Goal: Task Accomplishment & Management: Manage account settings

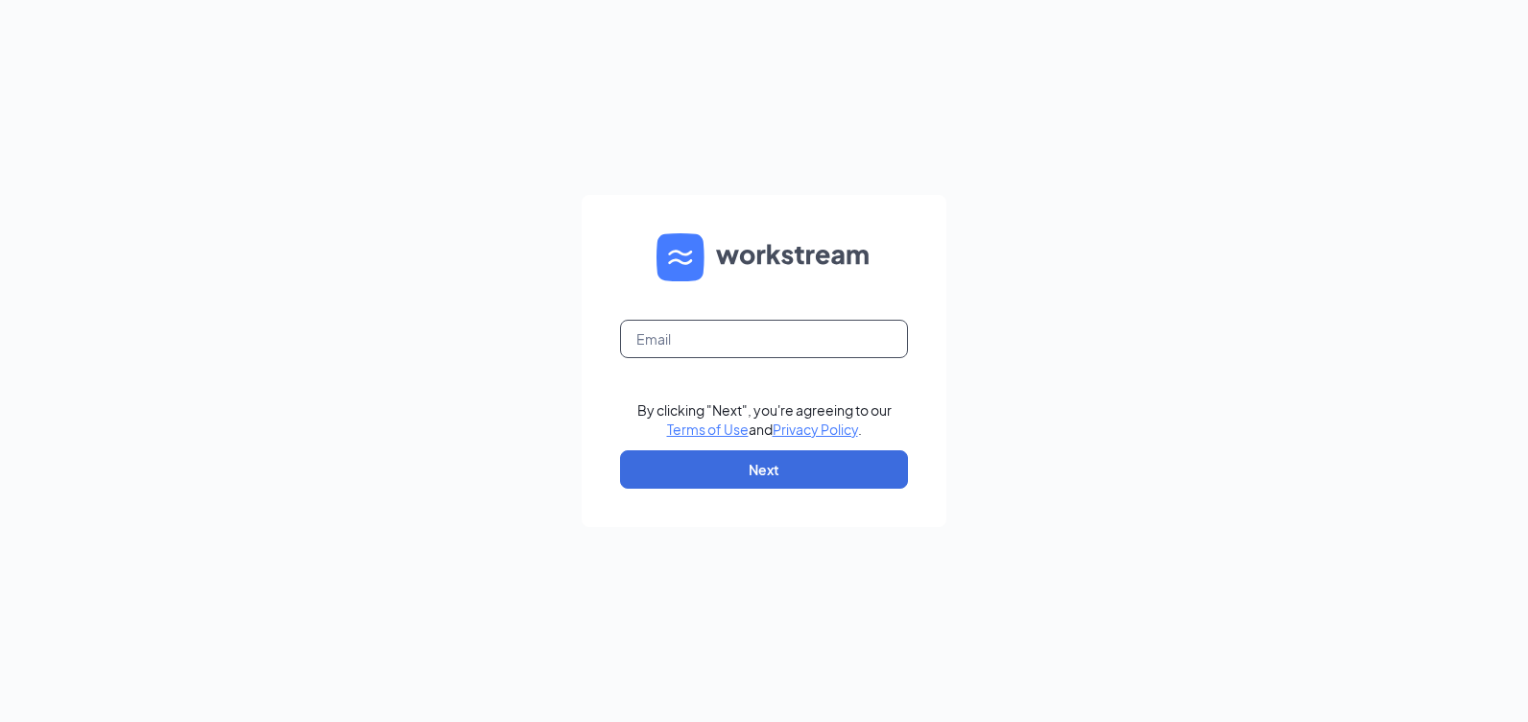
click at [721, 340] on input "text" at bounding box center [764, 339] width 288 height 38
type input "[EMAIL_ADDRESS][DOMAIN_NAME]"
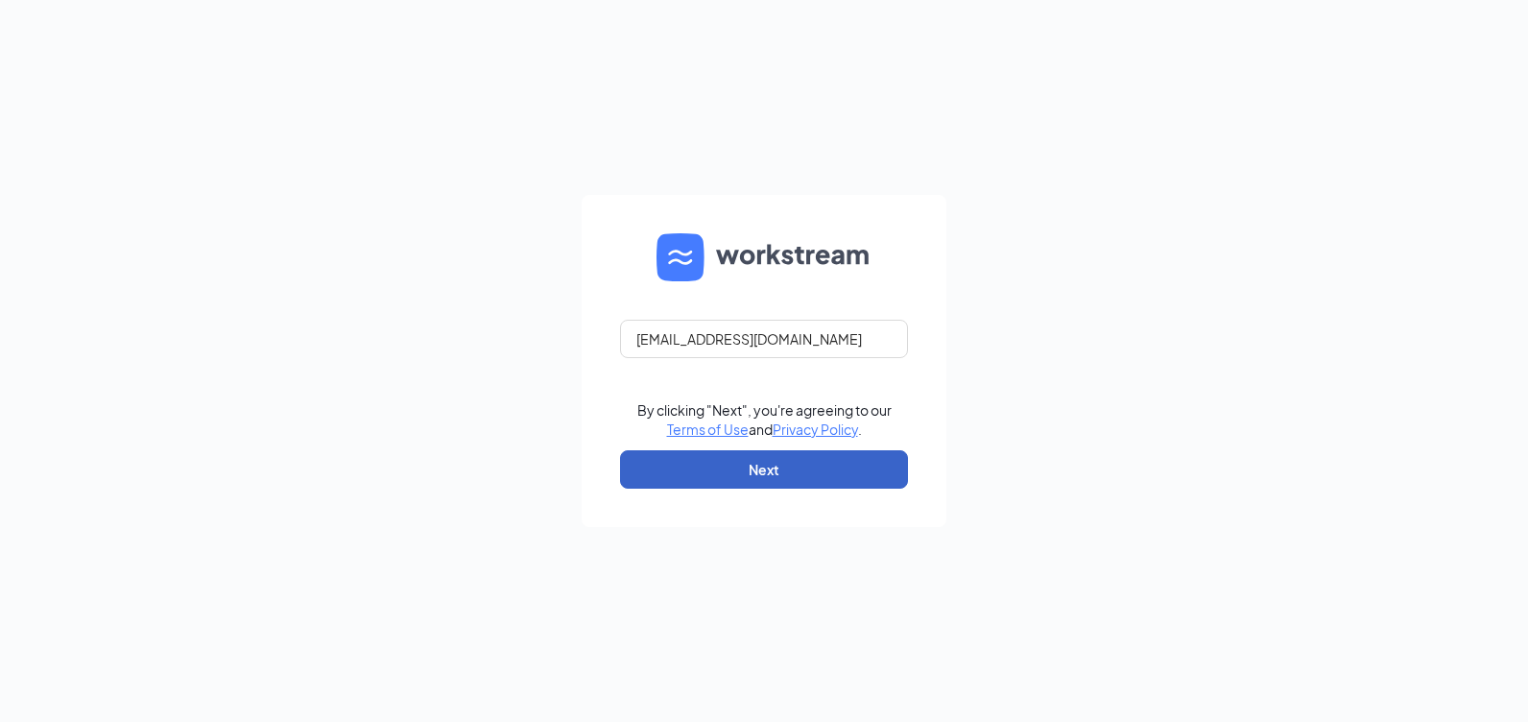
click at [732, 470] on button "Next" at bounding box center [764, 469] width 288 height 38
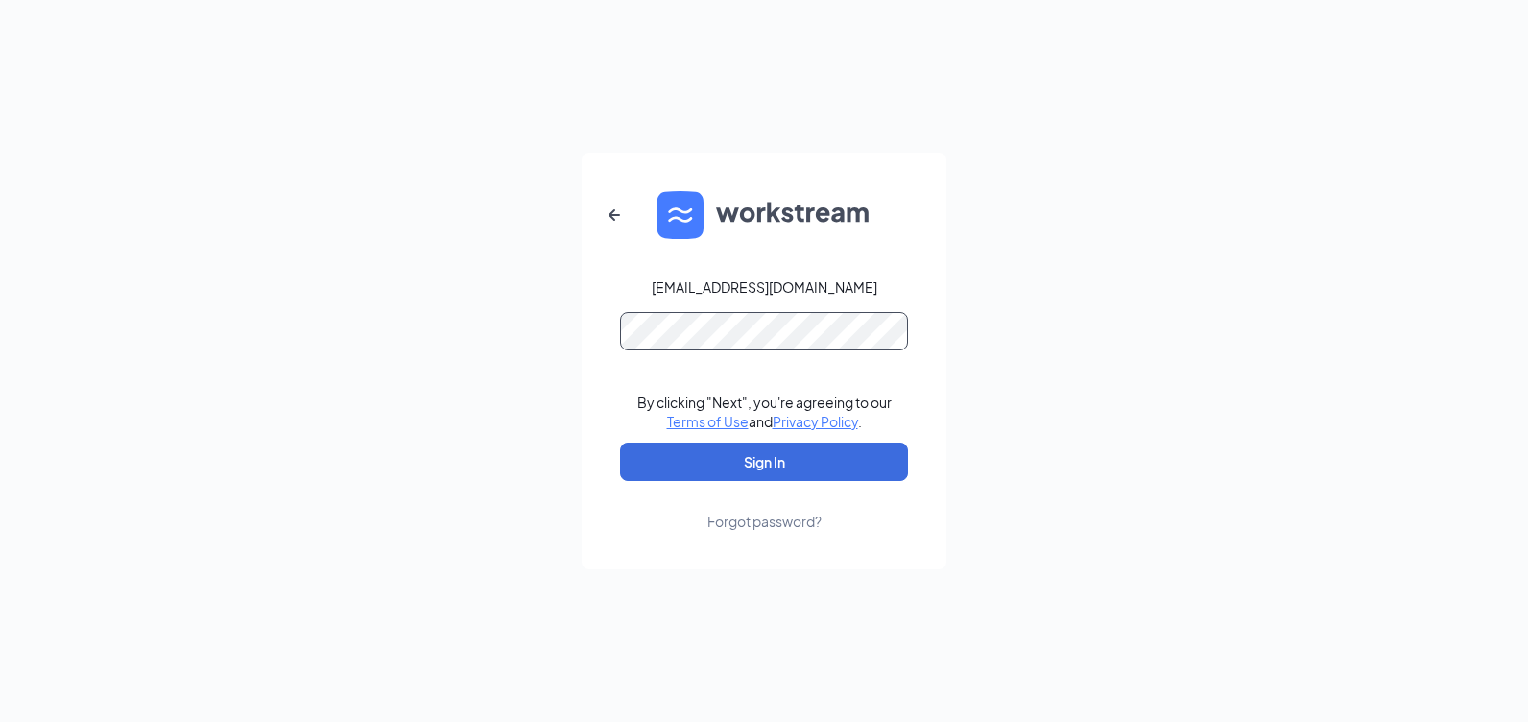
click at [620, 443] on button "Sign In" at bounding box center [764, 462] width 288 height 38
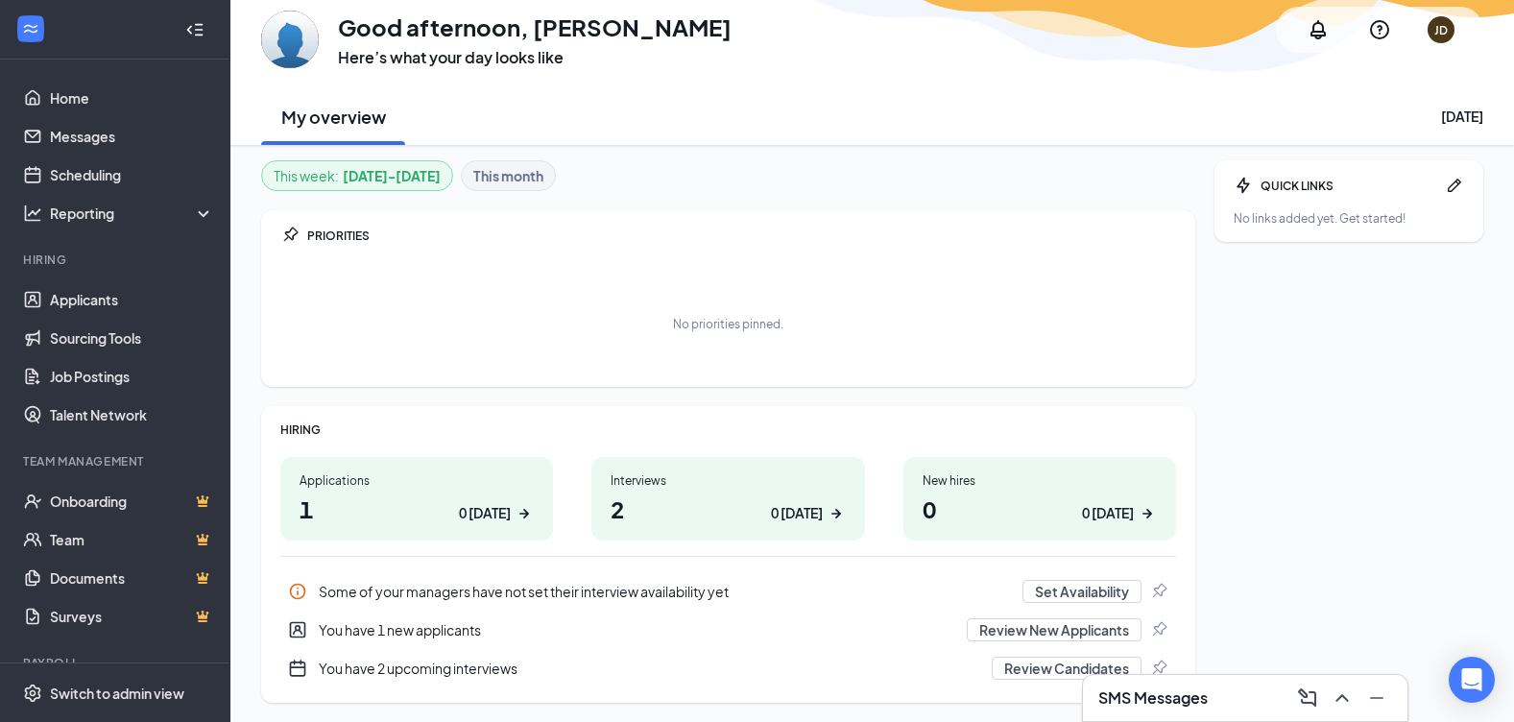
scroll to position [133, 0]
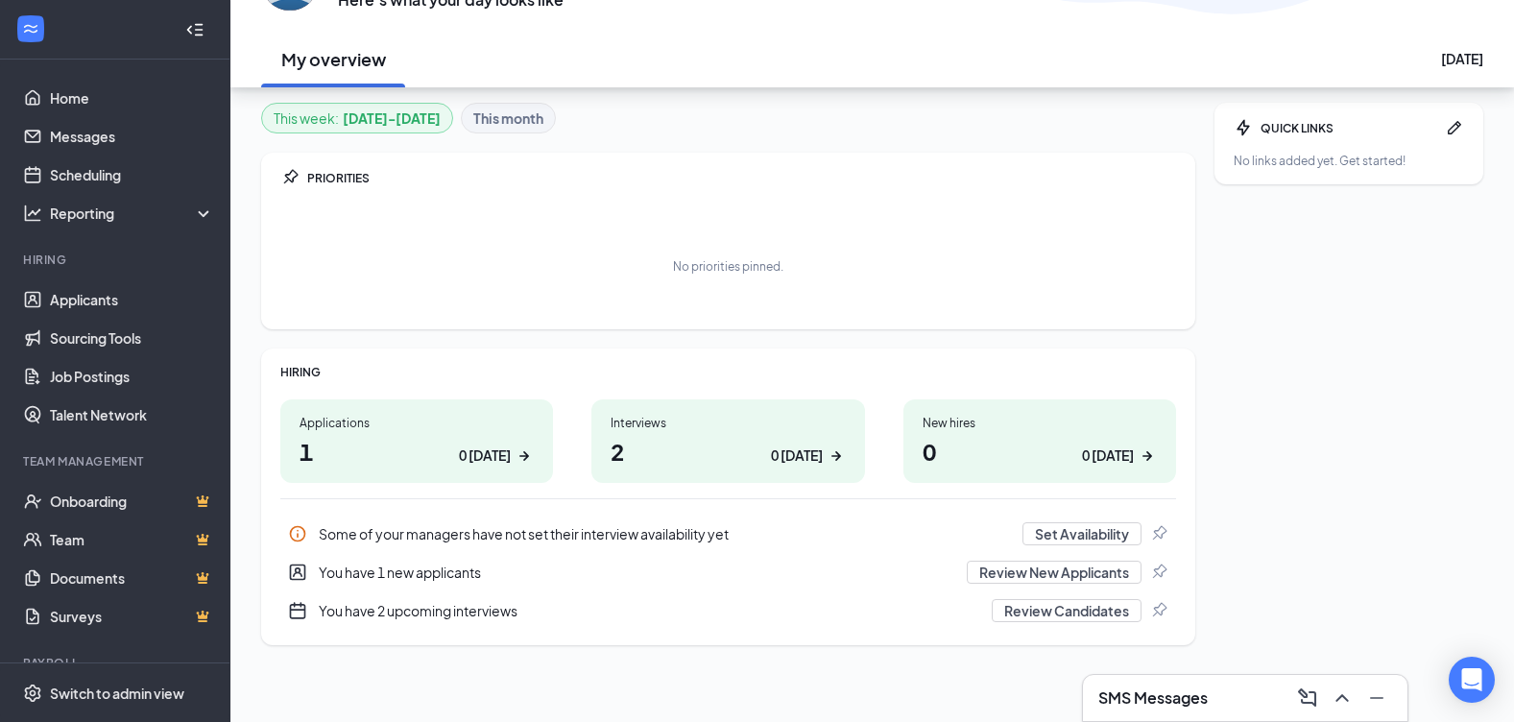
click at [627, 448] on h1 "2 0 today" at bounding box center [728, 451] width 234 height 33
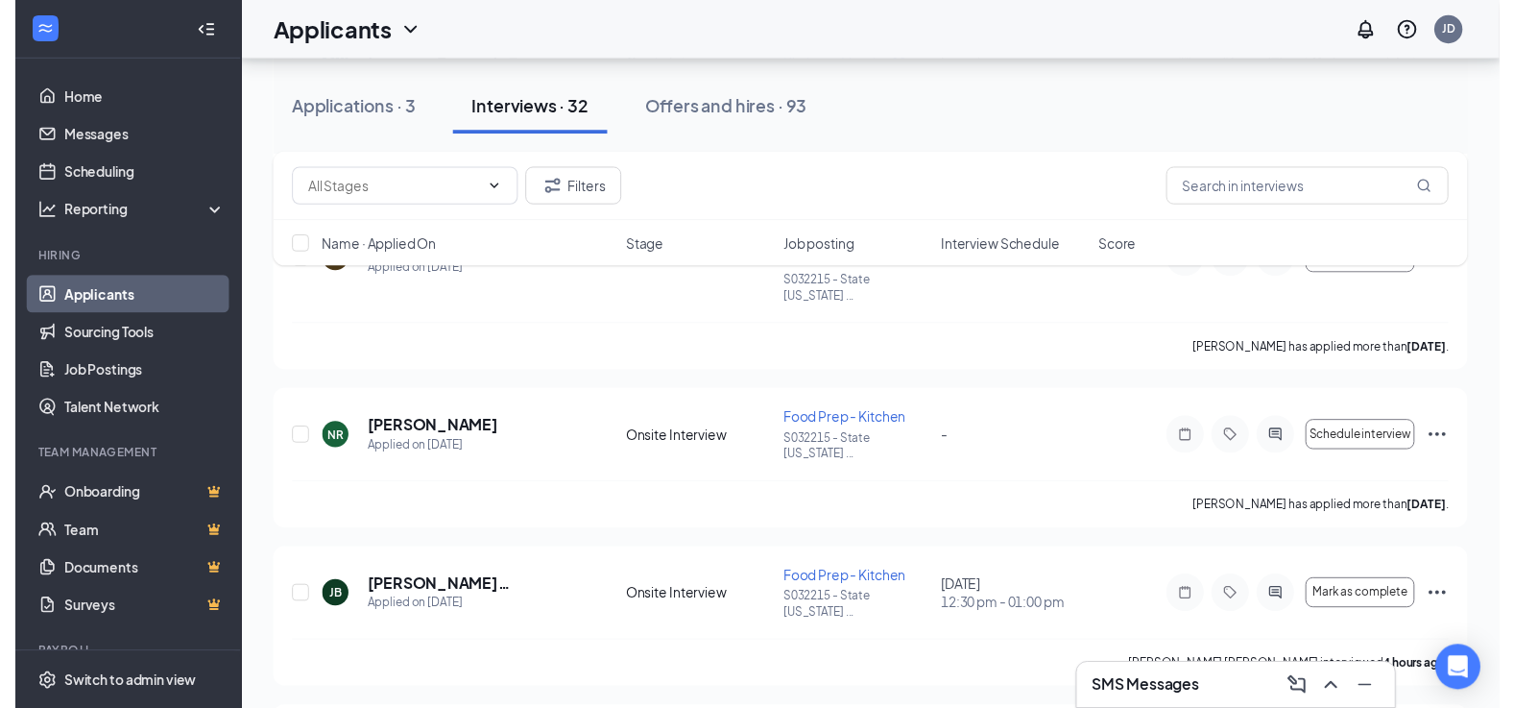
scroll to position [576, 0]
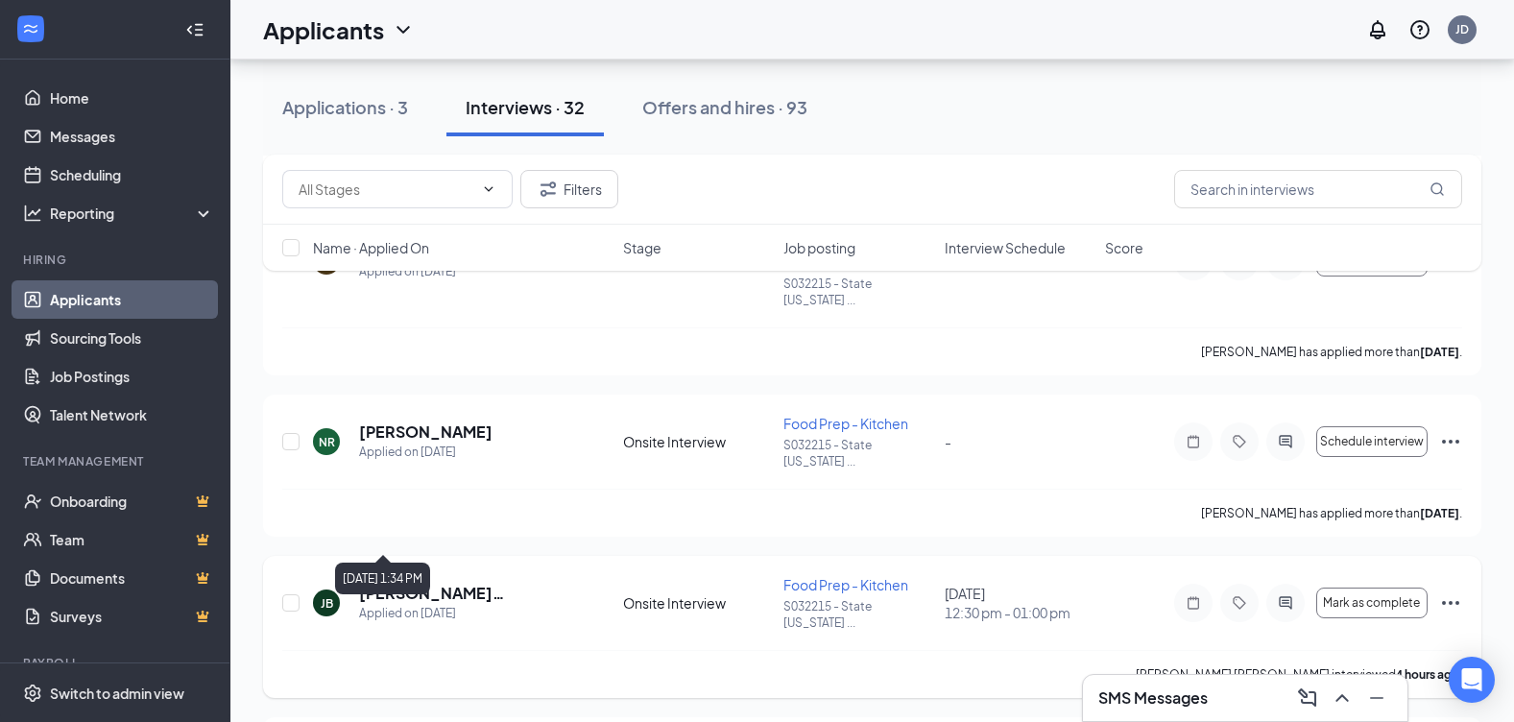
click at [448, 583] on h5 "[PERSON_NAME] [PERSON_NAME]" at bounding box center [465, 593] width 212 height 21
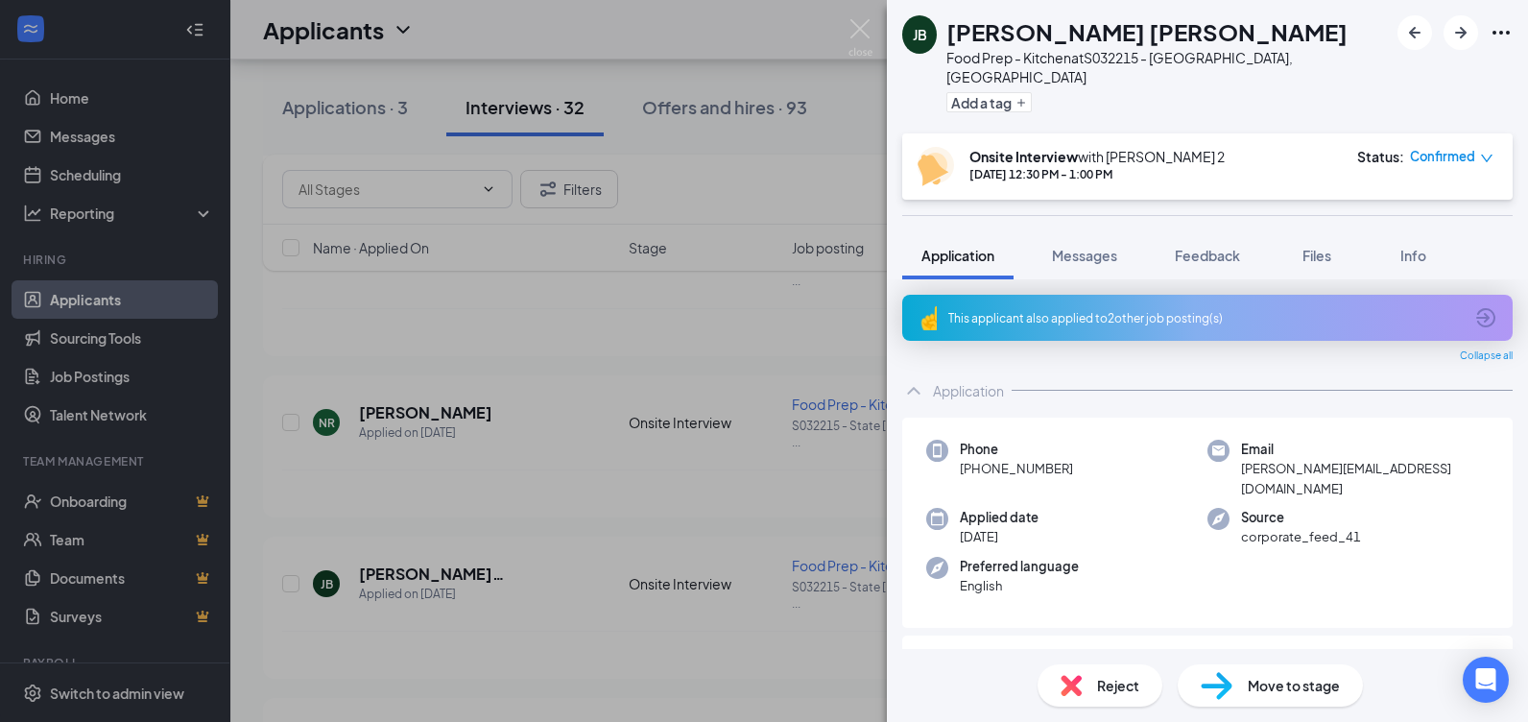
click at [1274, 690] on span "Move to stage" at bounding box center [1294, 685] width 92 height 21
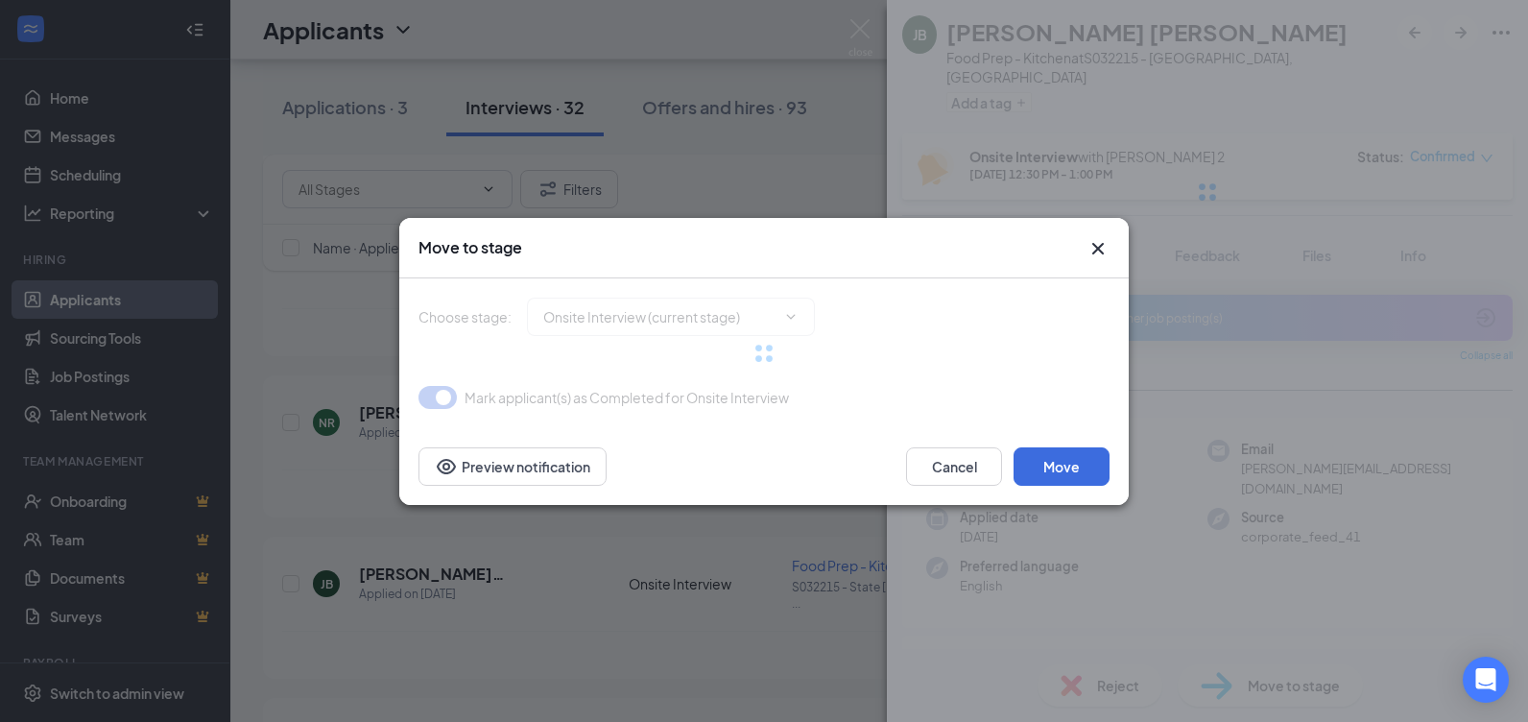
type input "Hiring Complete (final stage)"
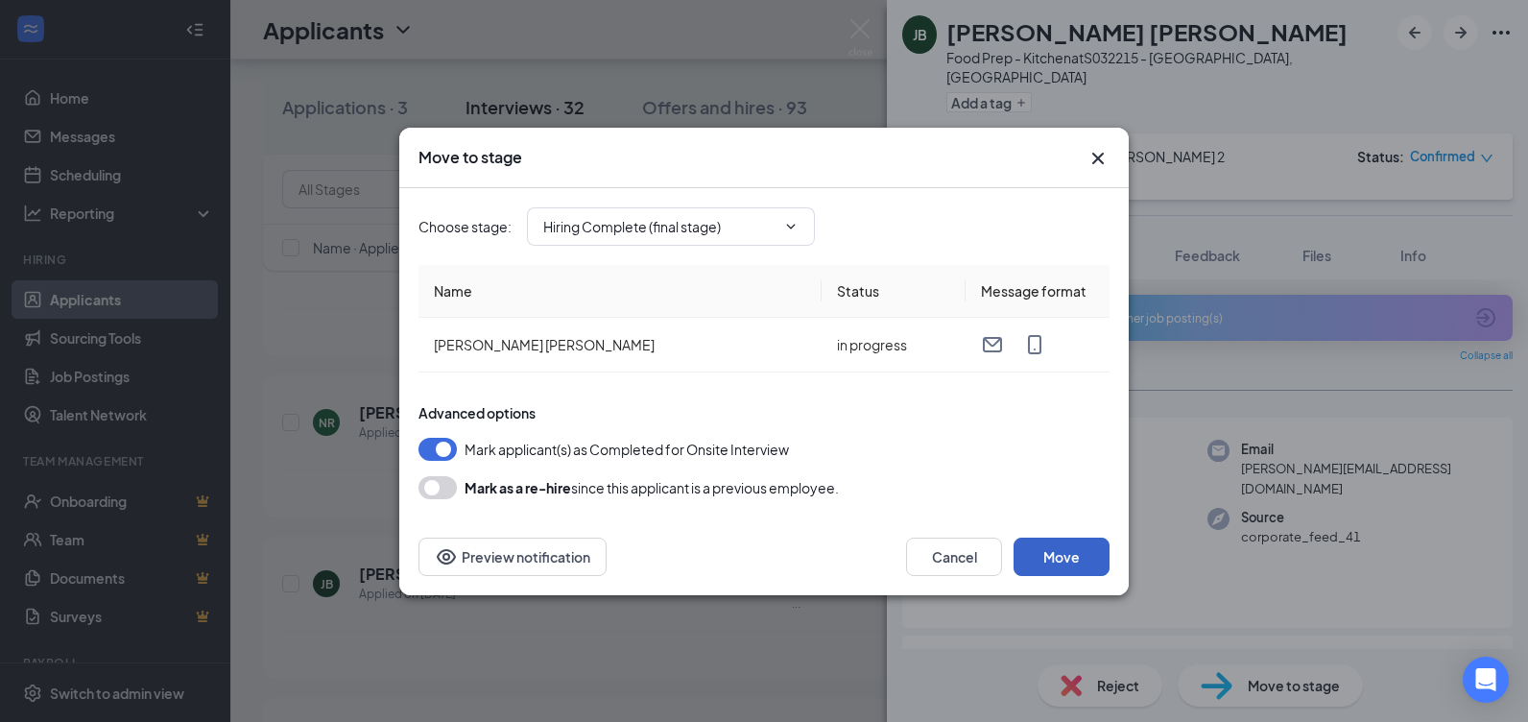
click at [1051, 551] on button "Move" at bounding box center [1062, 557] width 96 height 38
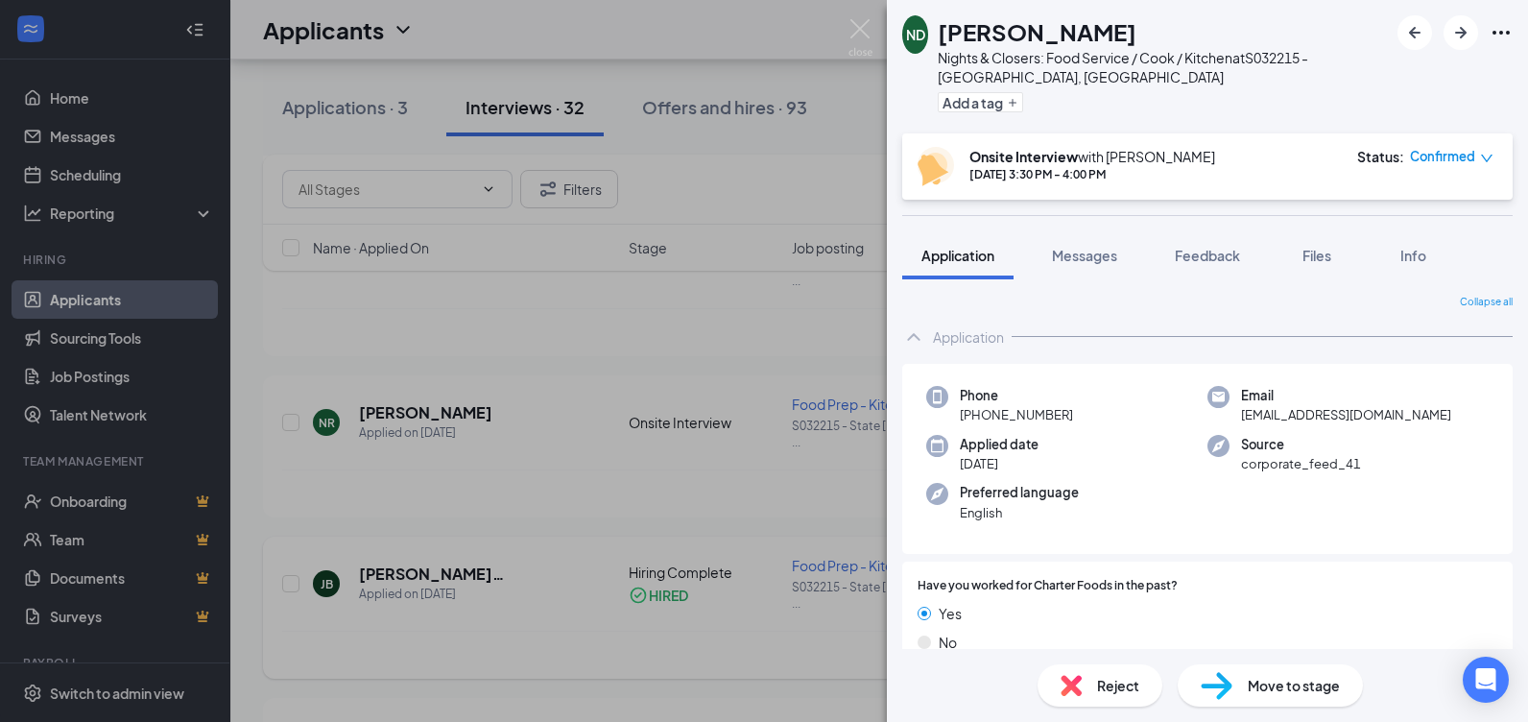
drag, startPoint x: 408, startPoint y: 500, endPoint x: 468, endPoint y: 518, distance: 62.3
click at [415, 498] on div "ND [PERSON_NAME] Nights & Closers: Food Service / Cook / Kitchen at S032215 - S…" at bounding box center [764, 361] width 1528 height 722
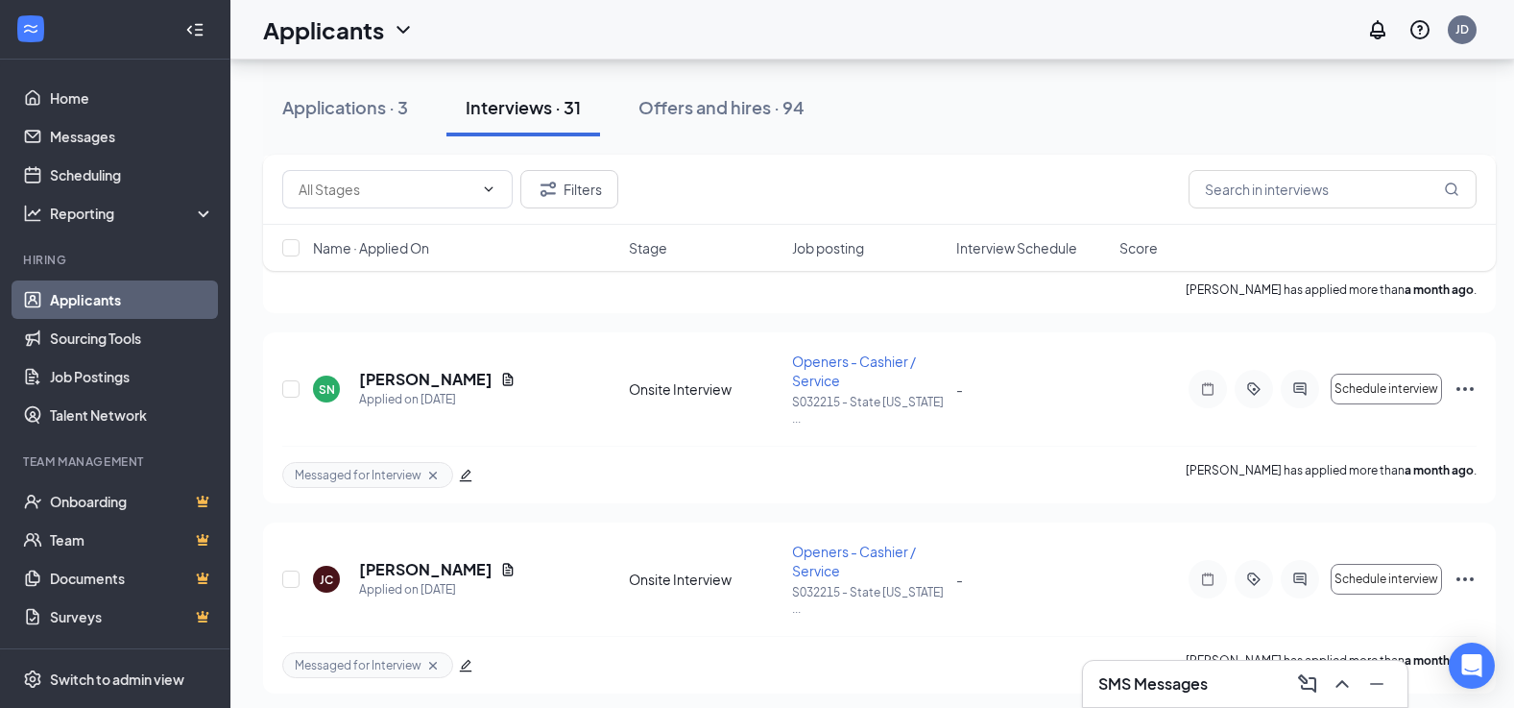
scroll to position [4896, 0]
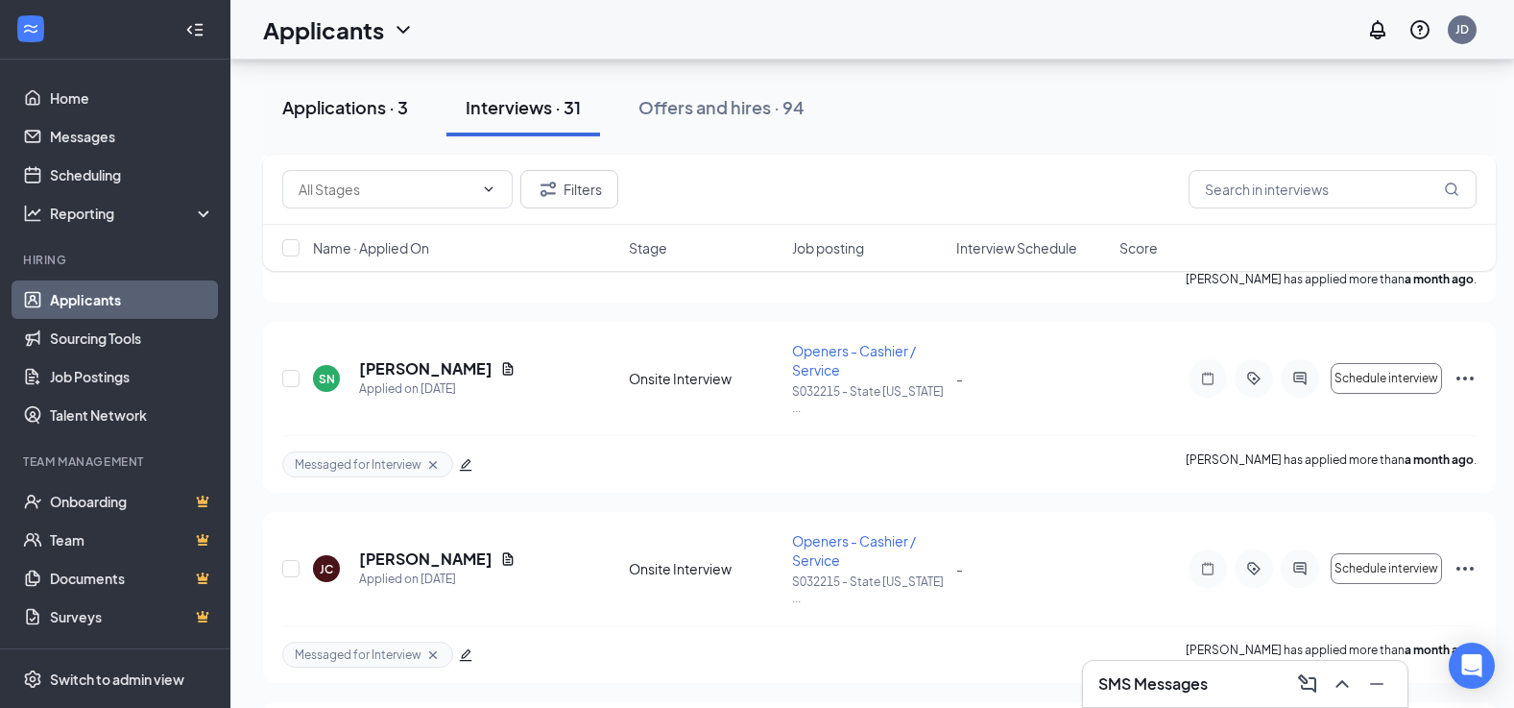
click at [354, 115] on div "Applications · 3" at bounding box center [345, 107] width 126 height 24
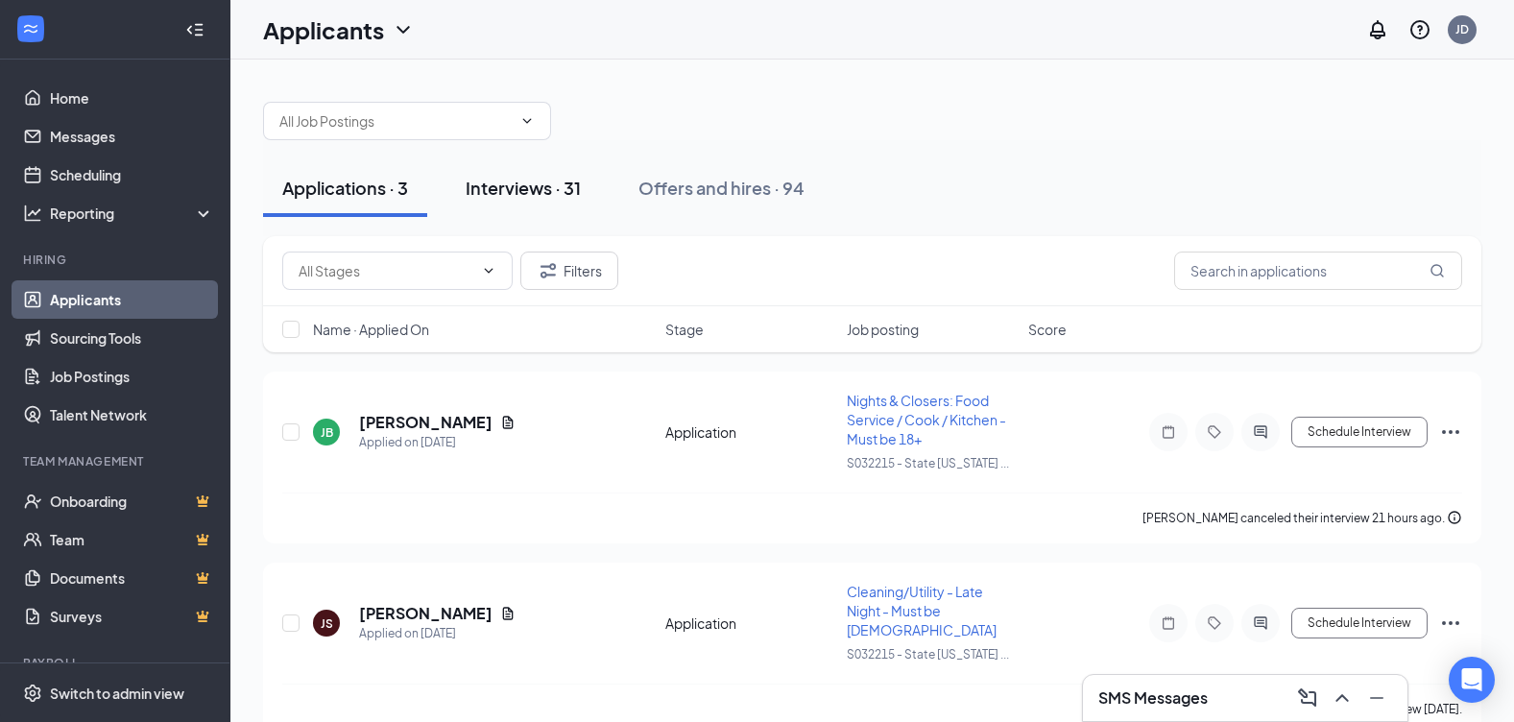
click at [508, 193] on div "Interviews · 31" at bounding box center [523, 188] width 115 height 24
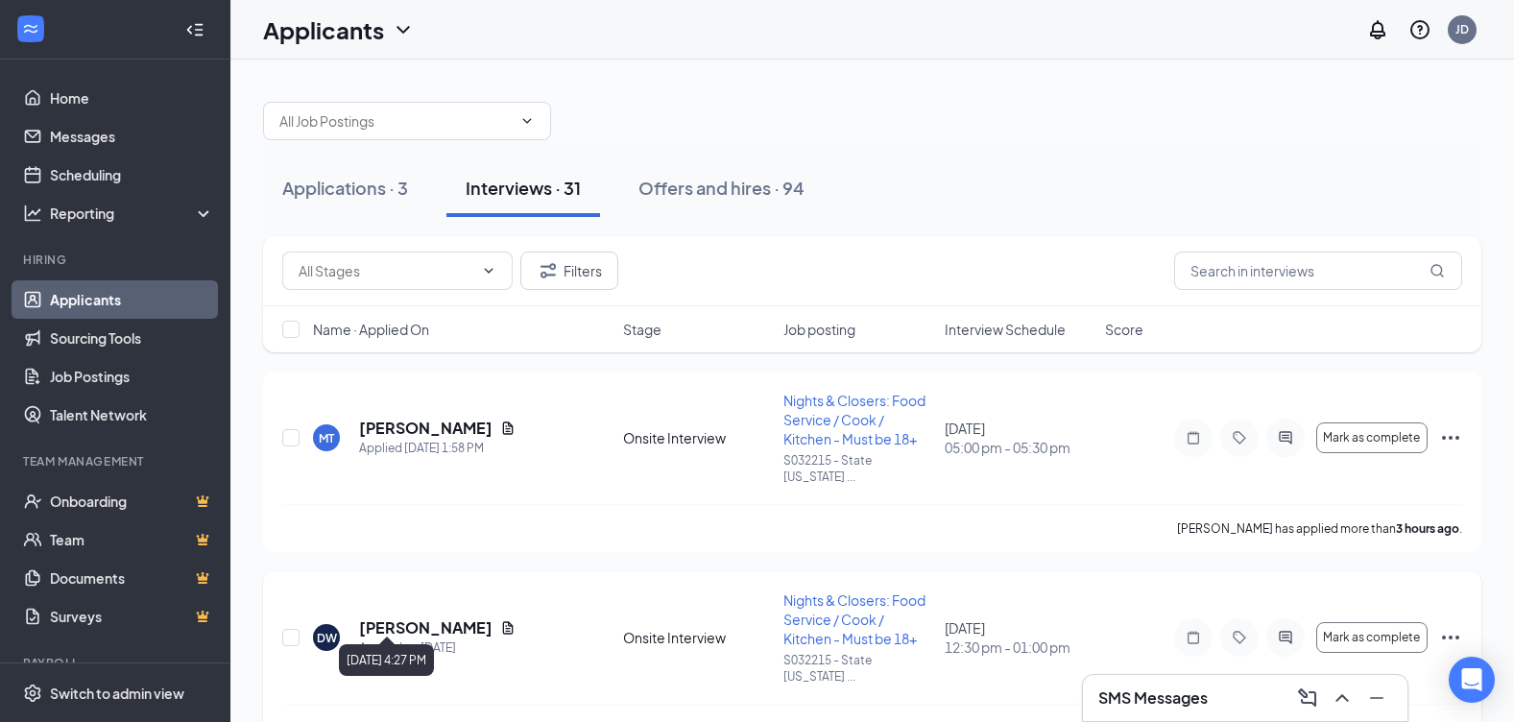
click at [425, 638] on div "Applied on [DATE]" at bounding box center [437, 647] width 156 height 19
click at [407, 617] on h5 "[PERSON_NAME]" at bounding box center [425, 627] width 133 height 21
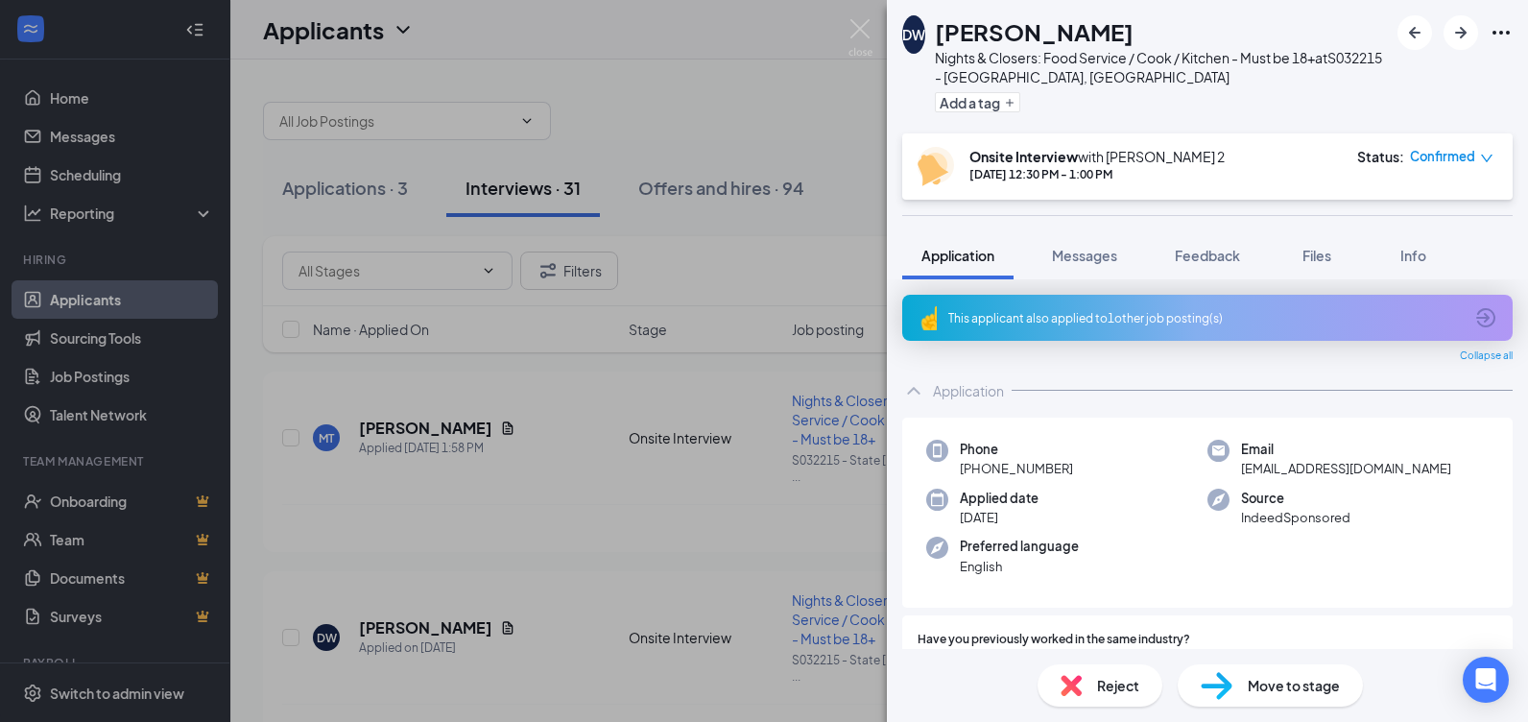
click at [1273, 697] on div "Move to stage" at bounding box center [1270, 685] width 185 height 42
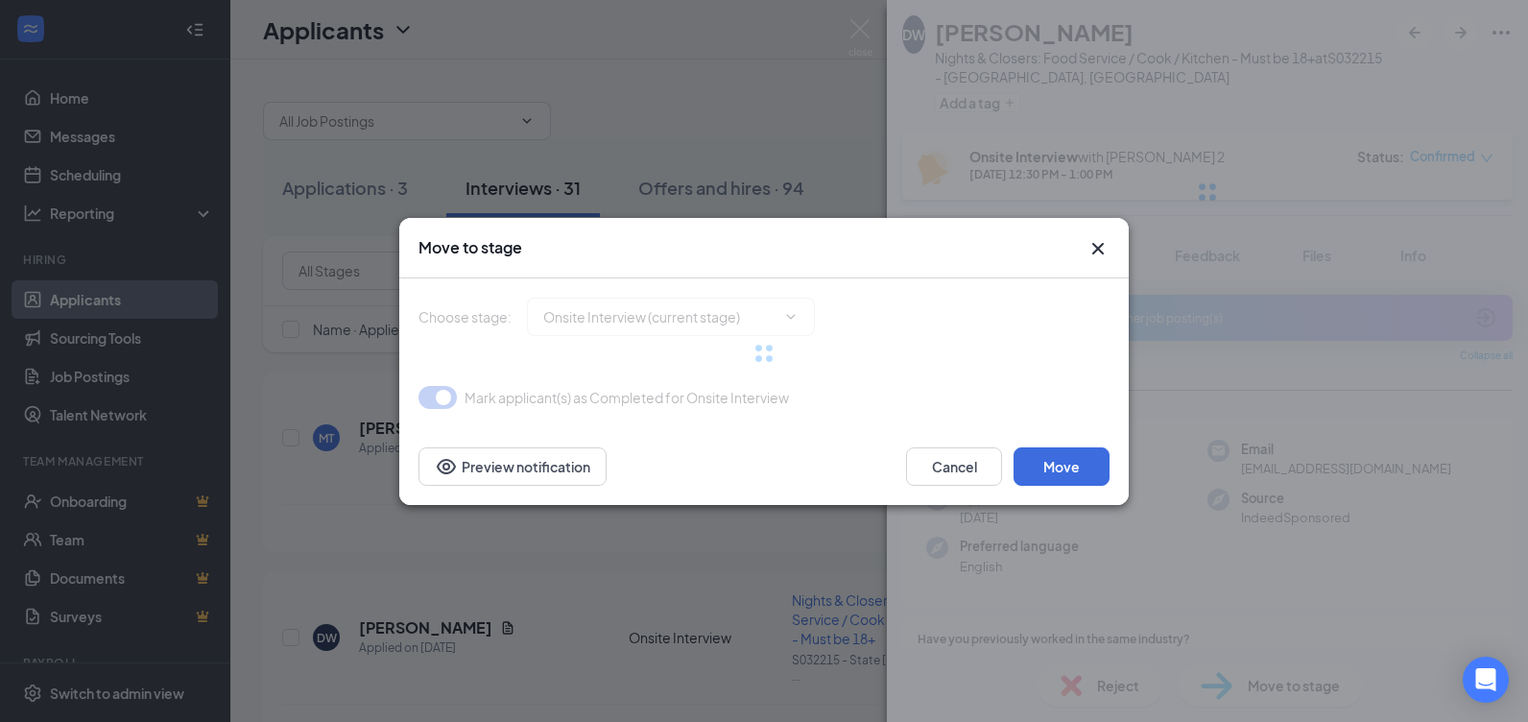
type input "Hiring Complete (final stage)"
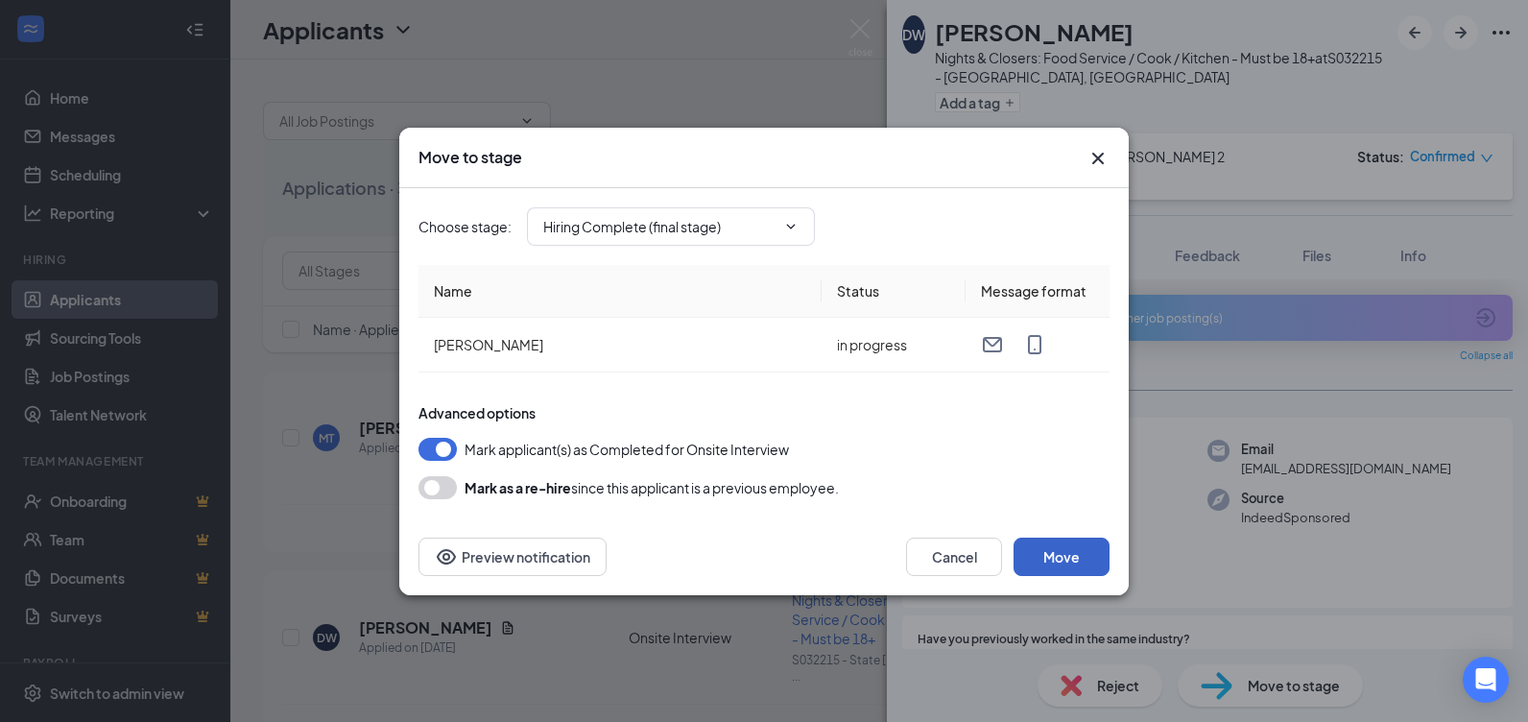
click at [1088, 548] on button "Move" at bounding box center [1062, 557] width 96 height 38
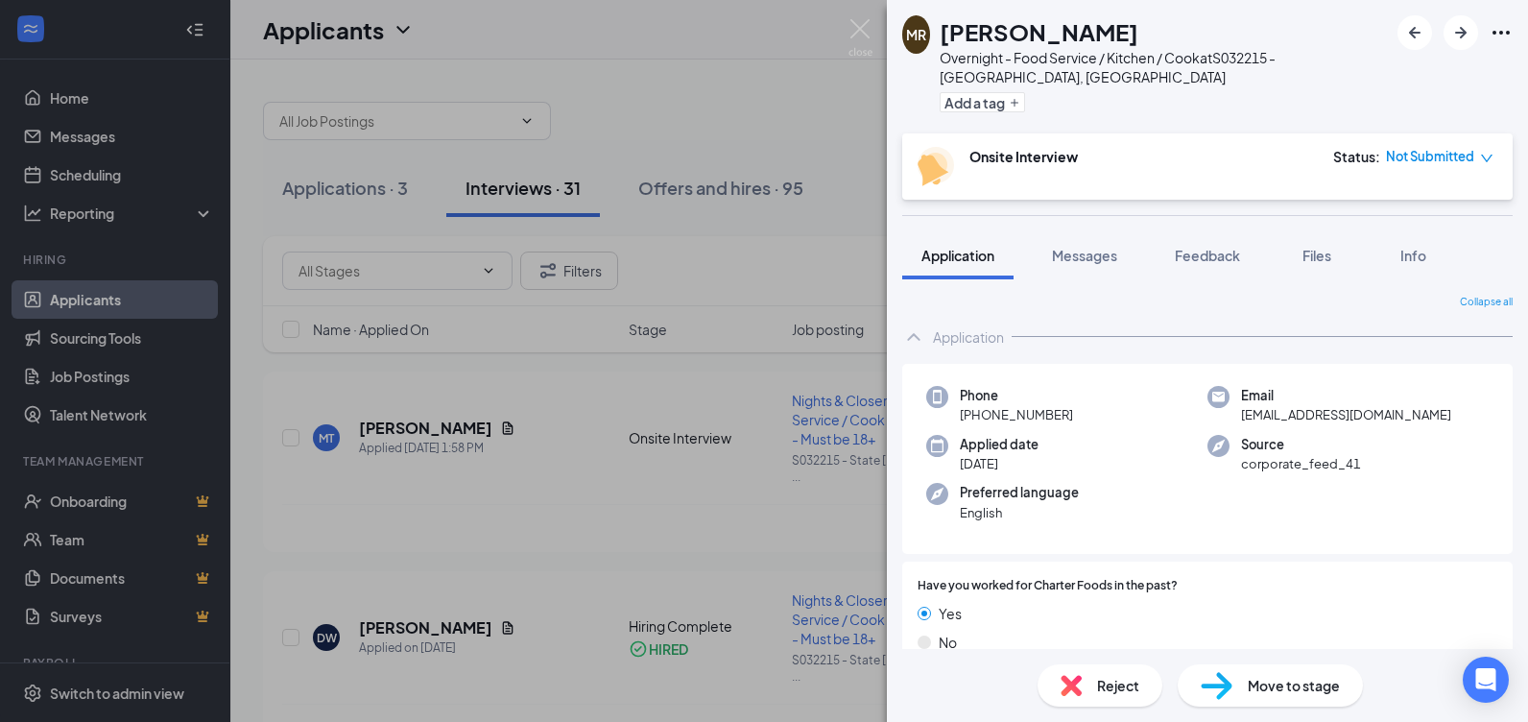
click at [710, 493] on div "[PERSON_NAME] Overnight - Food Service / Kitchen / Cook at S032215 - State Coll…" at bounding box center [764, 361] width 1528 height 722
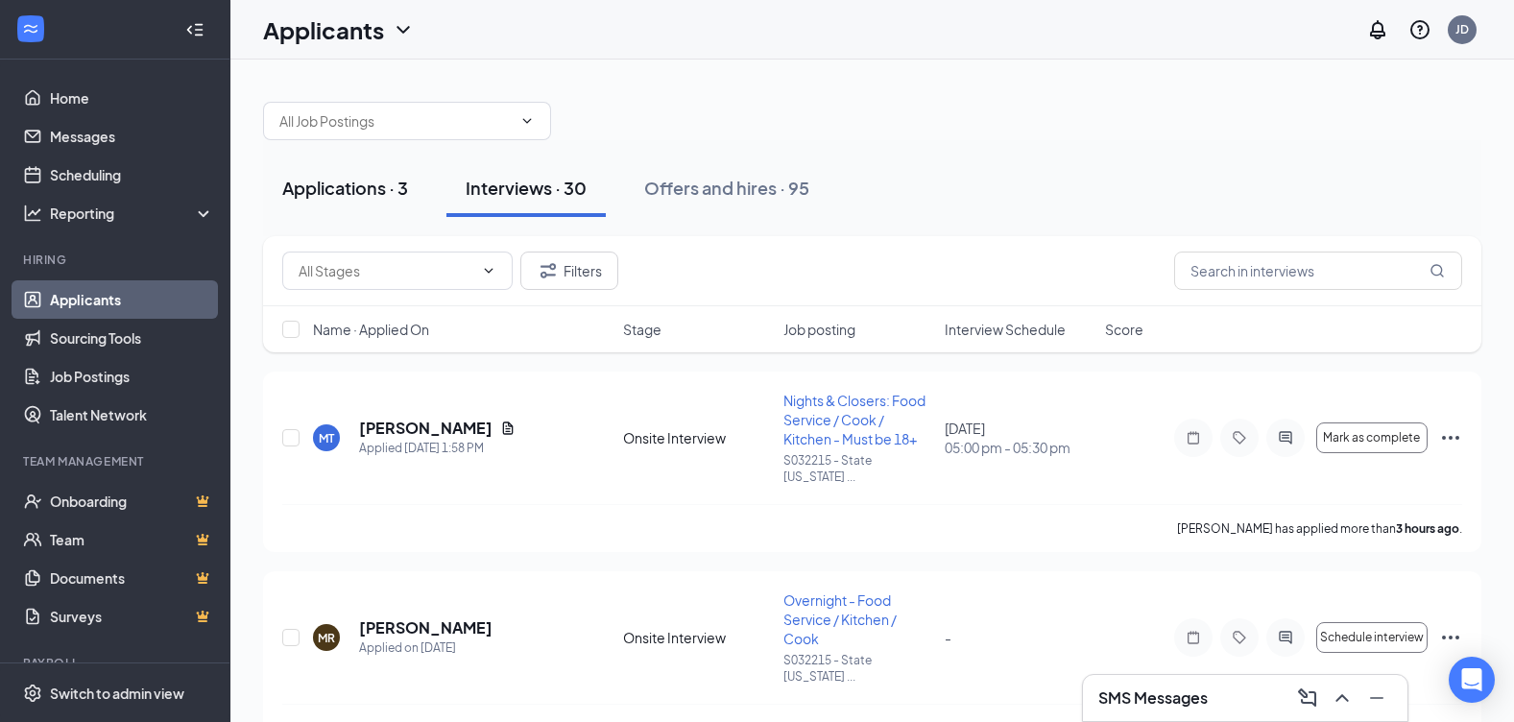
click at [312, 204] on button "Applications · 3" at bounding box center [345, 188] width 164 height 58
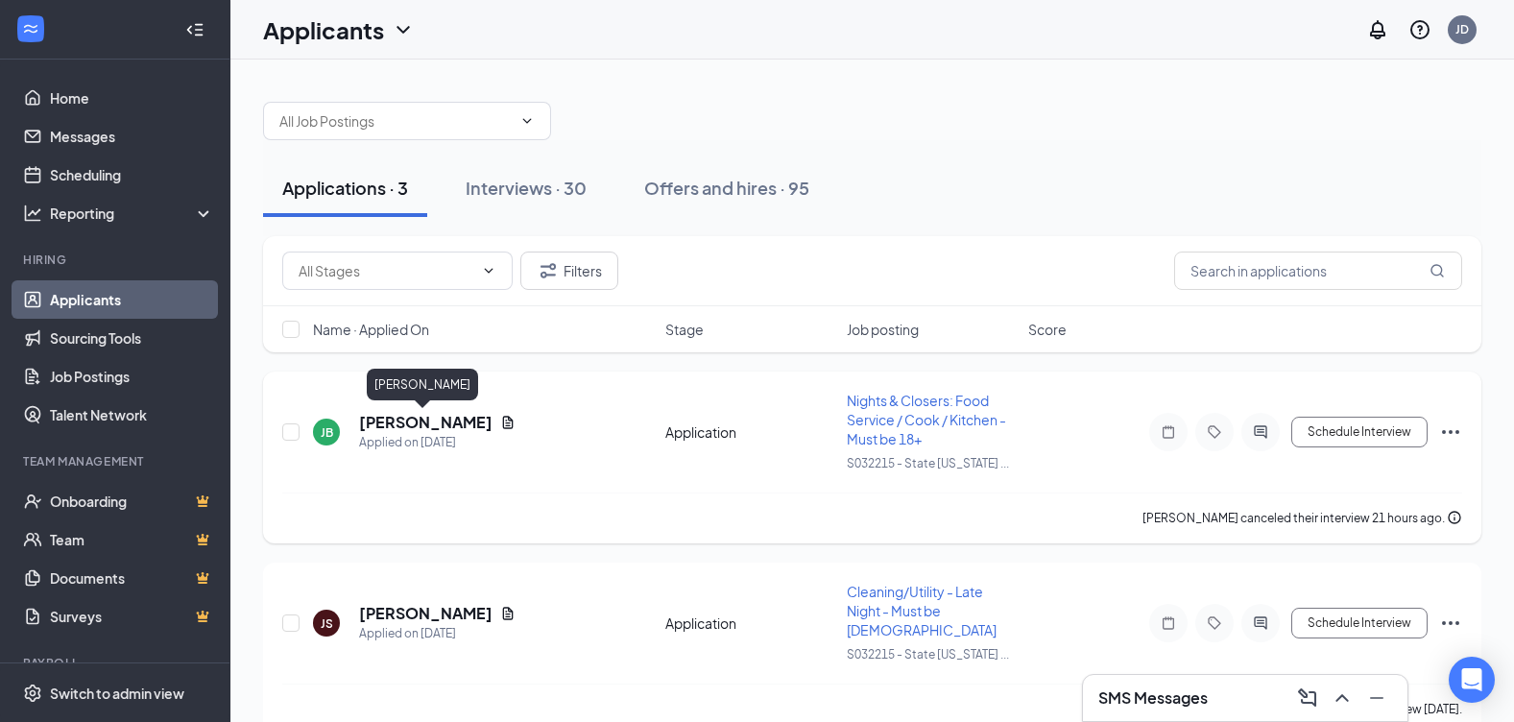
click at [381, 430] on h5 "[PERSON_NAME]" at bounding box center [425, 422] width 133 height 21
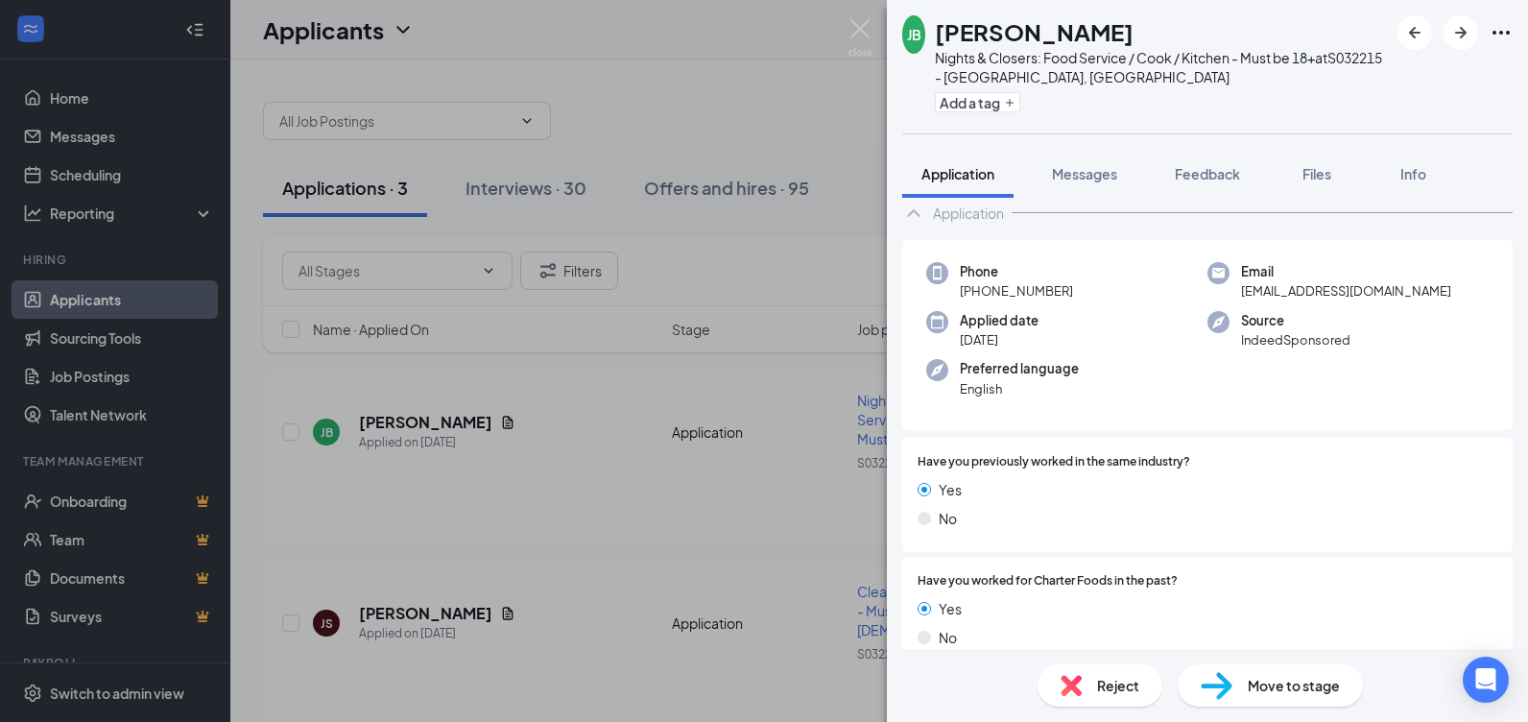
scroll to position [192, 0]
